Goal: Entertainment & Leisure: Consume media (video, audio)

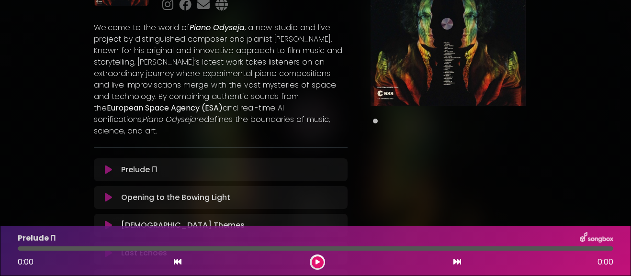
scroll to position [95, 0]
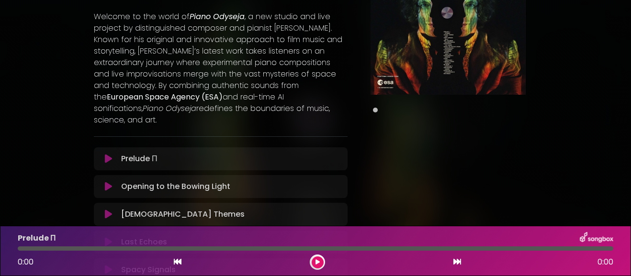
click at [129, 153] on p "Prelude Π Loading Track..." at bounding box center [139, 158] width 36 height 11
click at [314, 260] on button at bounding box center [318, 263] width 12 height 12
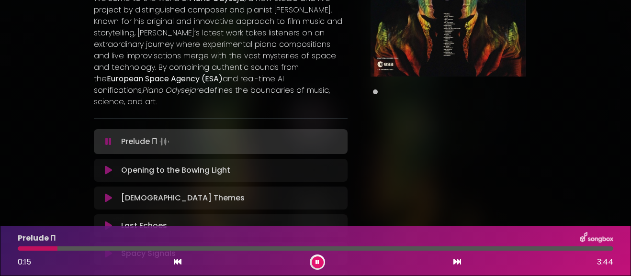
scroll to position [115, 0]
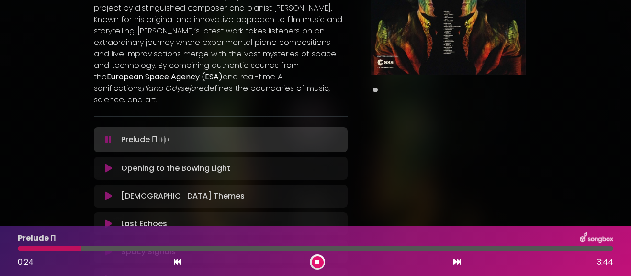
click at [199, 163] on p "Opening to the Bowing Light Loading Track..." at bounding box center [175, 168] width 109 height 11
click at [109, 164] on icon at bounding box center [108, 169] width 7 height 10
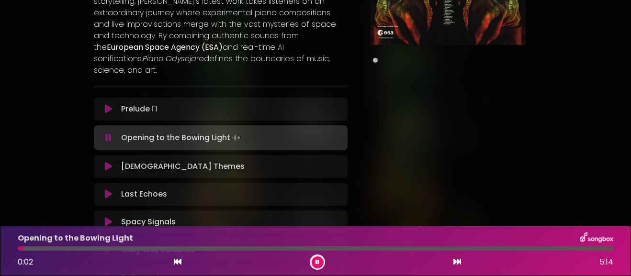
scroll to position [139, 0]
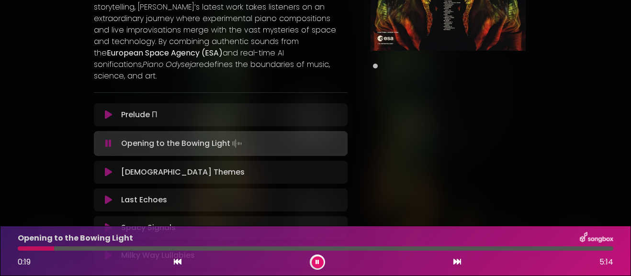
click at [182, 167] on div "[DEMOGRAPHIC_DATA] Themes Loading Track..." at bounding box center [229, 172] width 225 height 11
click at [179, 167] on p "[DEMOGRAPHIC_DATA] Themes Loading Track..." at bounding box center [183, 172] width 124 height 11
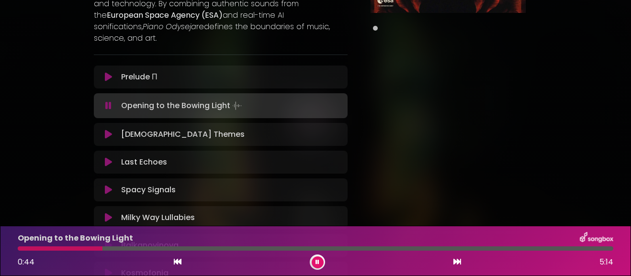
scroll to position [203, 0]
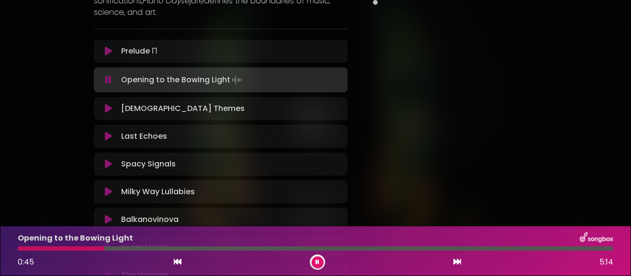
click at [111, 104] on icon at bounding box center [108, 109] width 7 height 10
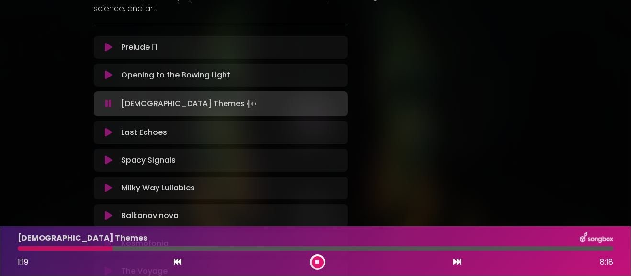
scroll to position [206, 0]
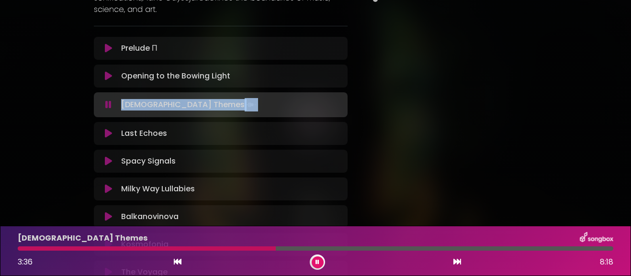
copy p "[DEMOGRAPHIC_DATA] Themes"
drag, startPoint x: 223, startPoint y: 93, endPoint x: 120, endPoint y: 97, distance: 102.6
click at [120, 98] on div "[DEMOGRAPHIC_DATA] Themes Loading Track..." at bounding box center [229, 104] width 225 height 13
click at [107, 100] on icon at bounding box center [108, 105] width 6 height 10
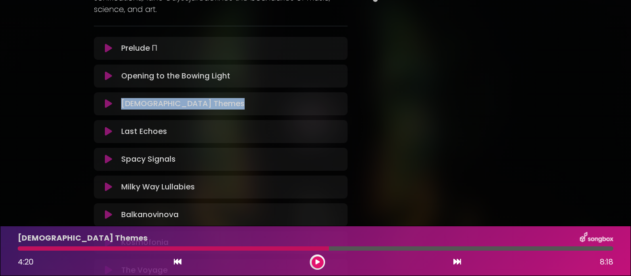
click at [105, 127] on icon at bounding box center [108, 132] width 7 height 10
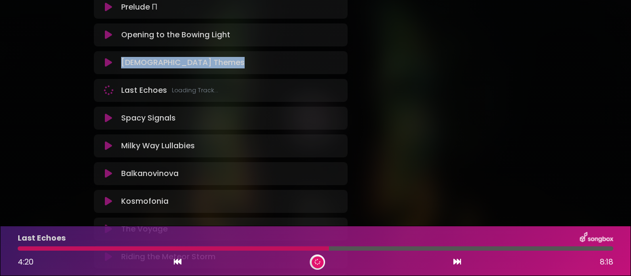
scroll to position [241, 0]
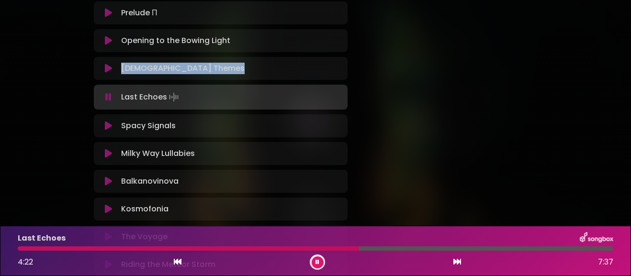
click at [110, 92] on icon at bounding box center [108, 97] width 8 height 11
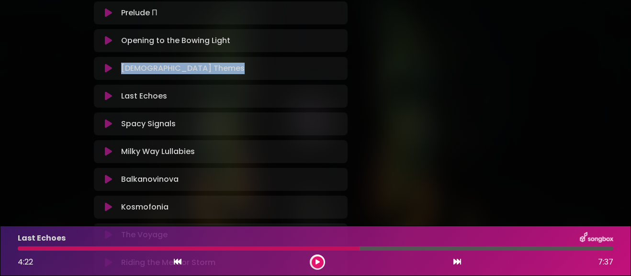
click at [110, 119] on icon at bounding box center [108, 124] width 7 height 10
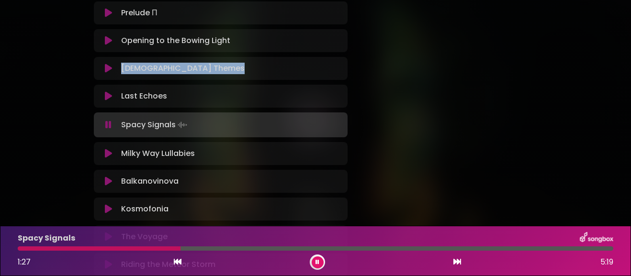
click at [111, 149] on icon at bounding box center [108, 154] width 7 height 10
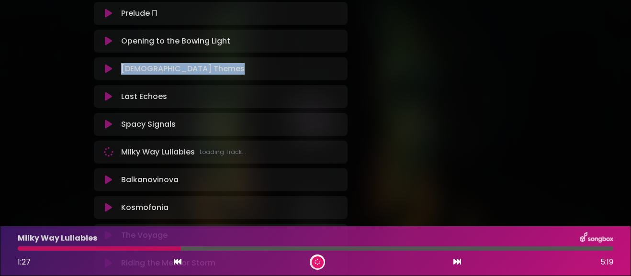
scroll to position [243, 0]
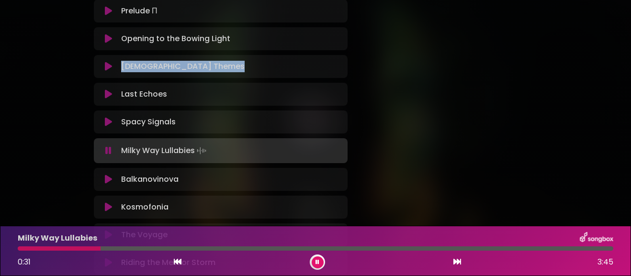
click at [111, 175] on icon at bounding box center [108, 180] width 7 height 10
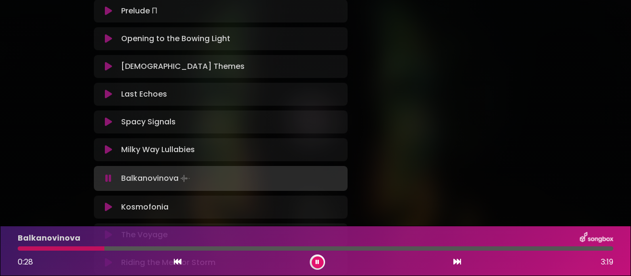
drag, startPoint x: 117, startPoint y: 166, endPoint x: 182, endPoint y: 168, distance: 64.7
click at [182, 172] on div "Balkanovinova Loading Track..." at bounding box center [229, 178] width 225 height 13
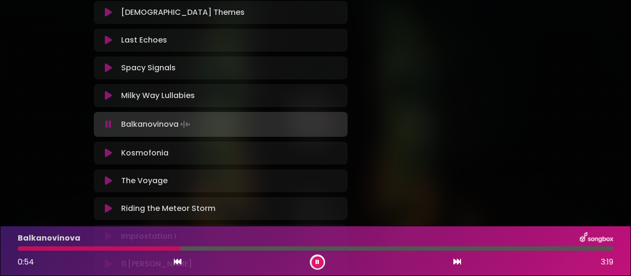
scroll to position [325, 0]
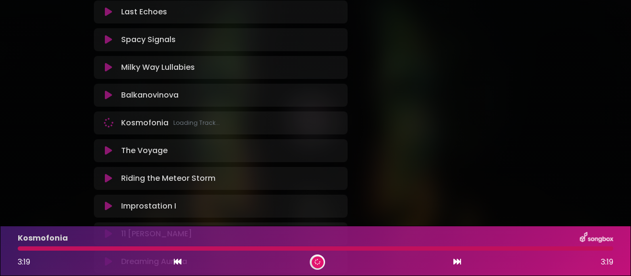
click at [154, 145] on p "The Voyage Loading Track..." at bounding box center [144, 150] width 46 height 11
click at [153, 145] on p "The Voyage Loading Track..." at bounding box center [144, 150] width 46 height 11
click at [140, 145] on p "The Voyage Loading Track..." at bounding box center [144, 150] width 46 height 11
click at [139, 145] on p "The Voyage Loading Track..." at bounding box center [144, 150] width 46 height 11
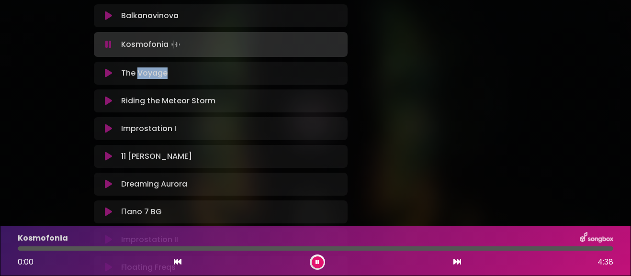
scroll to position [407, 0]
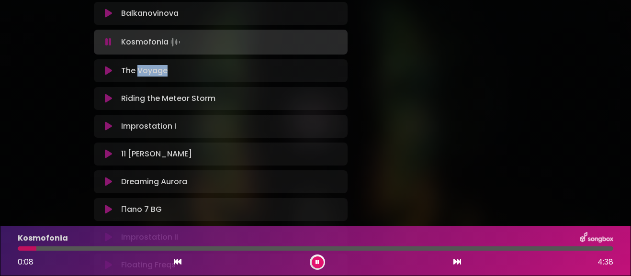
click at [107, 66] on icon at bounding box center [108, 71] width 7 height 10
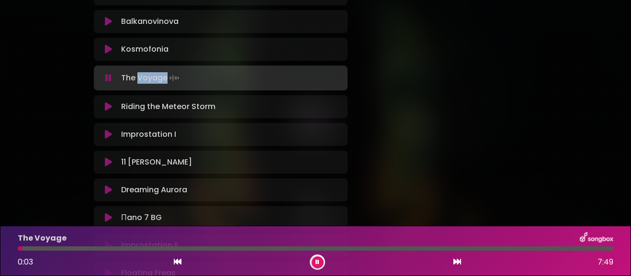
scroll to position [370, 0]
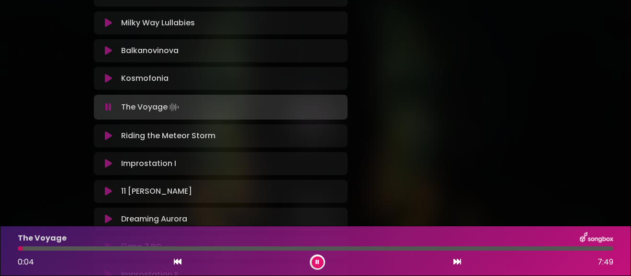
click at [109, 101] on div "The Voyage Loading Track..." at bounding box center [221, 107] width 242 height 13
click at [110, 103] on icon at bounding box center [108, 108] width 6 height 10
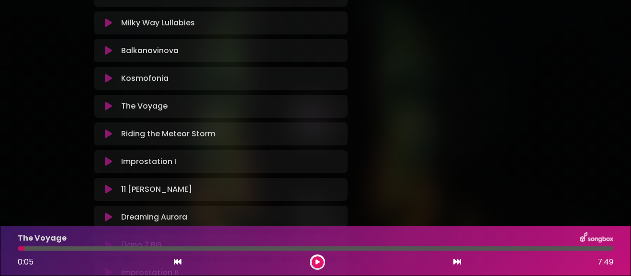
click at [108, 157] on icon at bounding box center [108, 162] width 7 height 10
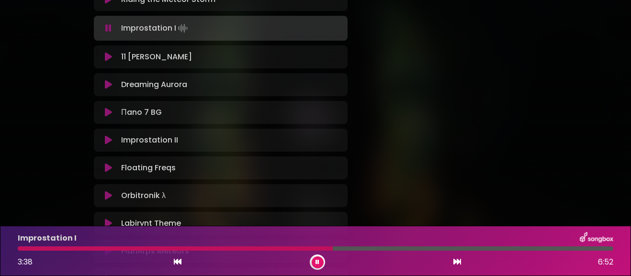
scroll to position [503, 0]
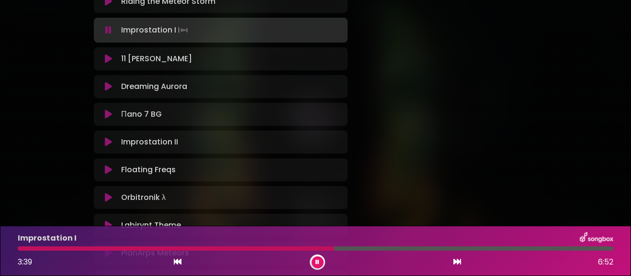
click at [105, 57] on div "11 Bulgarinov Loading Track... Name Email" at bounding box center [221, 58] width 254 height 23
click at [106, 54] on icon at bounding box center [108, 59] width 7 height 10
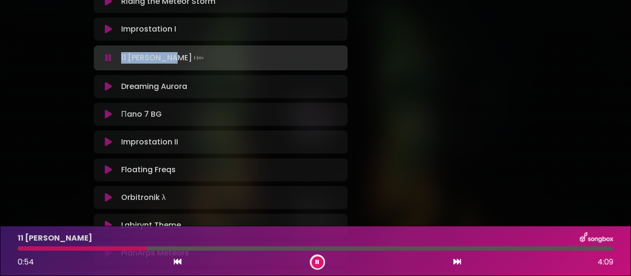
drag, startPoint x: 120, startPoint y: 46, endPoint x: 169, endPoint y: 51, distance: 49.6
click at [169, 51] on div "11 Bulgarinov Loading Track..." at bounding box center [229, 57] width 225 height 13
copy p "11 [PERSON_NAME]"
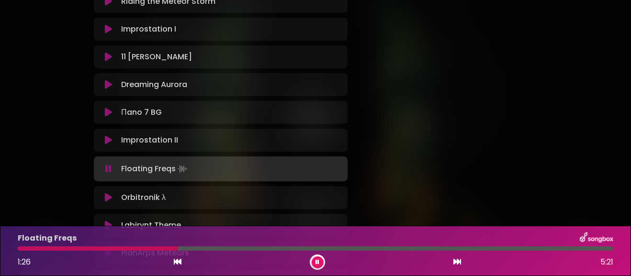
click at [61, 247] on div at bounding box center [98, 249] width 160 height 4
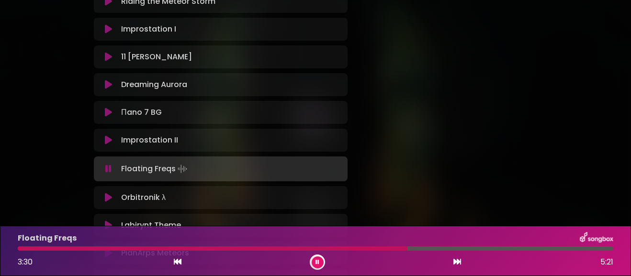
click at [319, 264] on icon at bounding box center [318, 263] width 4 height 6
